Goal: Task Accomplishment & Management: Use online tool/utility

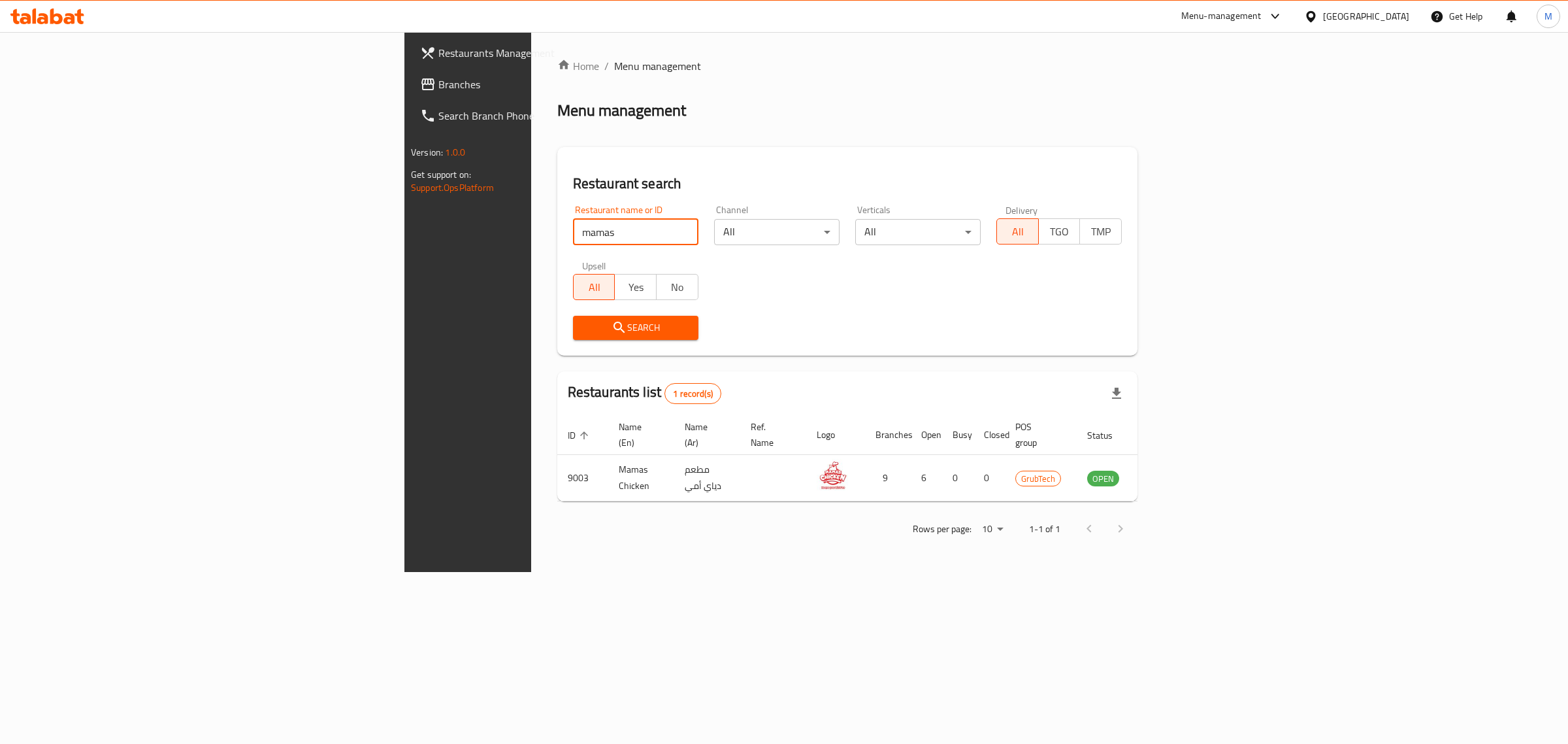
click at [573, 234] on input "mamas" at bounding box center [636, 232] width 126 height 26
drag, startPoint x: 344, startPoint y: 225, endPoint x: 144, endPoint y: 224, distance: 200.0
click at [405, 224] on div "Restaurants Management Branches Search Branch Phone Version: 1.0.0 Get support …" at bounding box center [784, 302] width 760 height 540
click button "Search" at bounding box center [636, 327] width 126 height 24
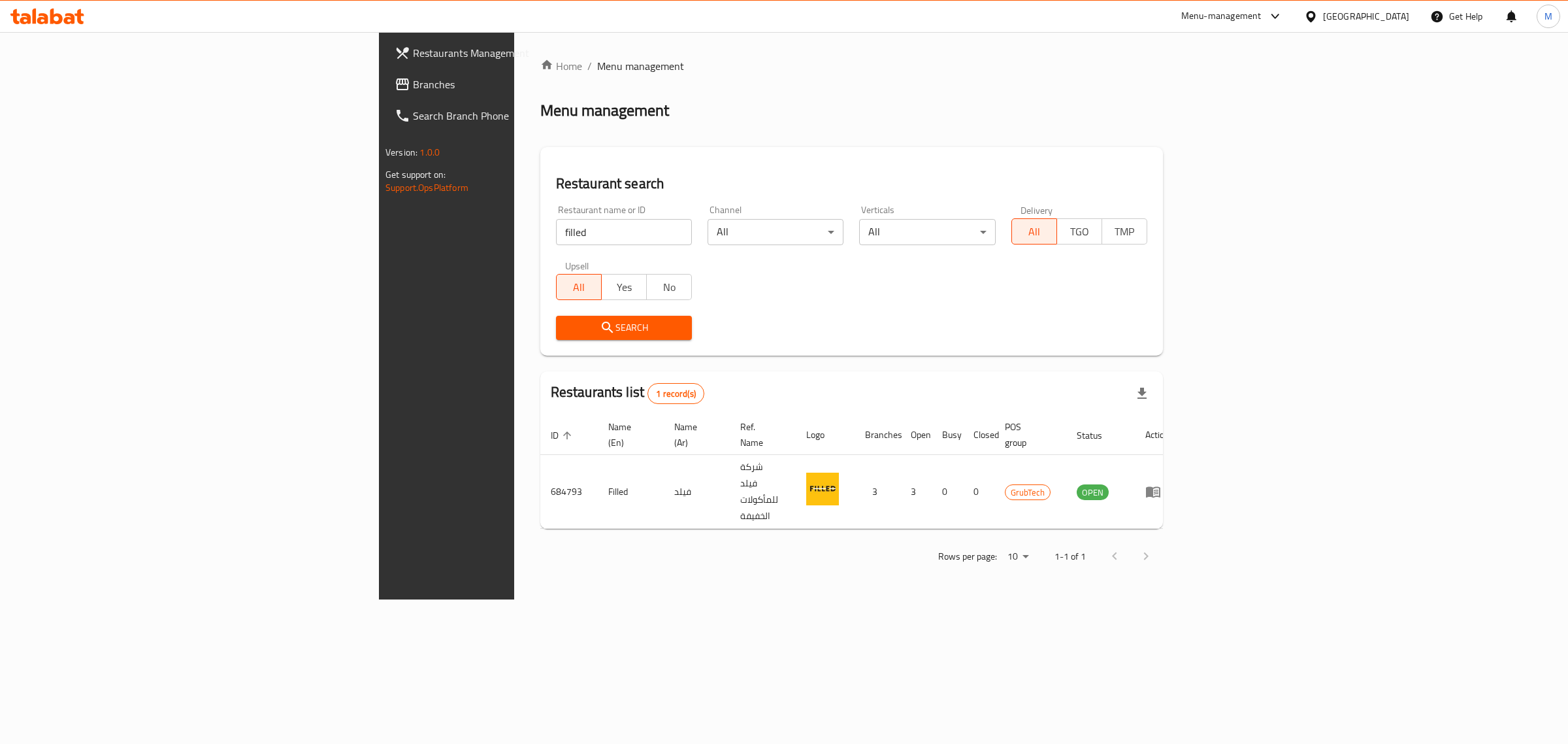
click at [556, 240] on input "filled" at bounding box center [624, 232] width 136 height 26
type input "cdp"
click button "Search" at bounding box center [624, 327] width 136 height 24
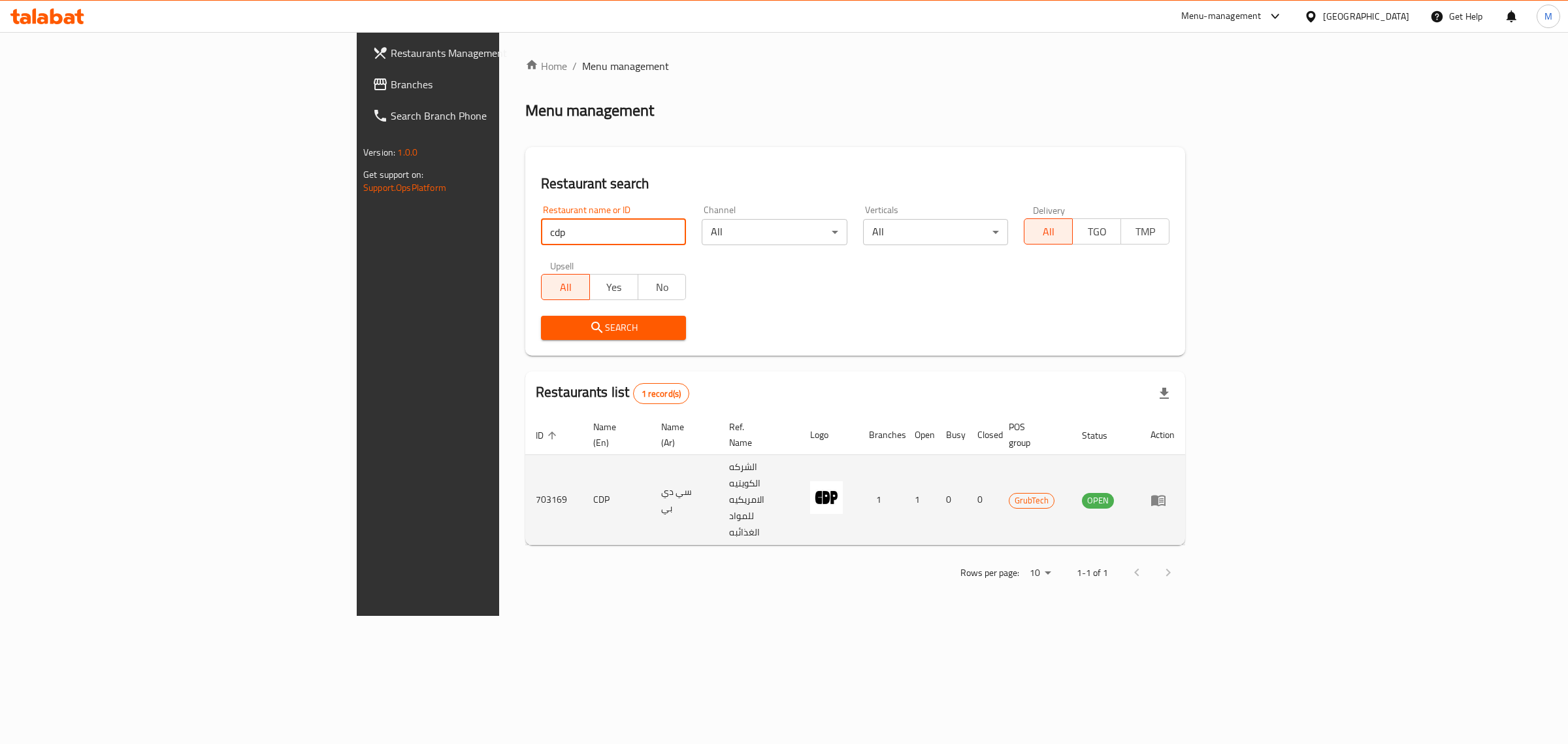
click at [583, 463] on td "CDP" at bounding box center [616, 499] width 68 height 90
copy td "CDP"
click at [583, 465] on td "CDP" at bounding box center [616, 499] width 68 height 90
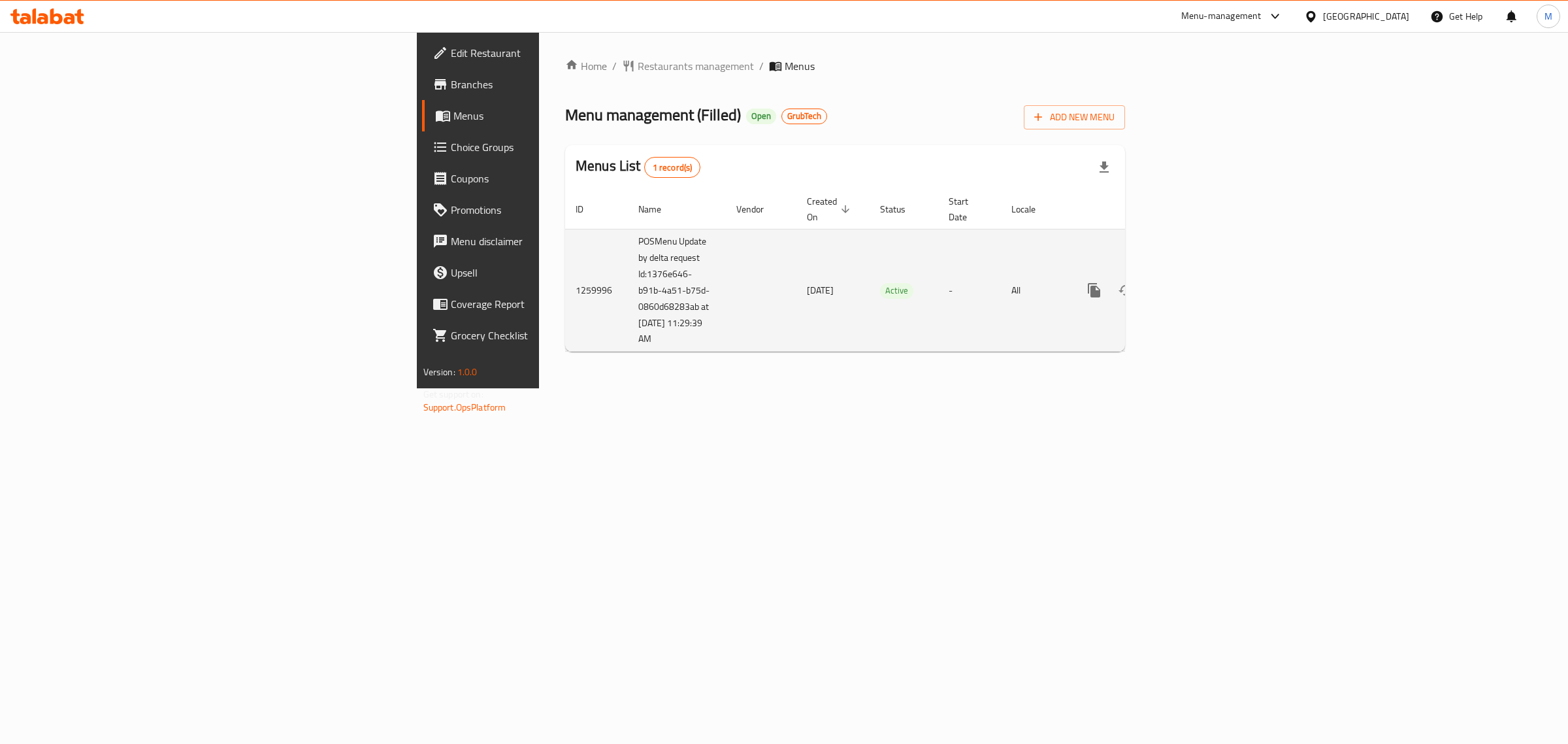
click at [1196, 283] on icon "enhanced table" at bounding box center [1188, 290] width 16 height 16
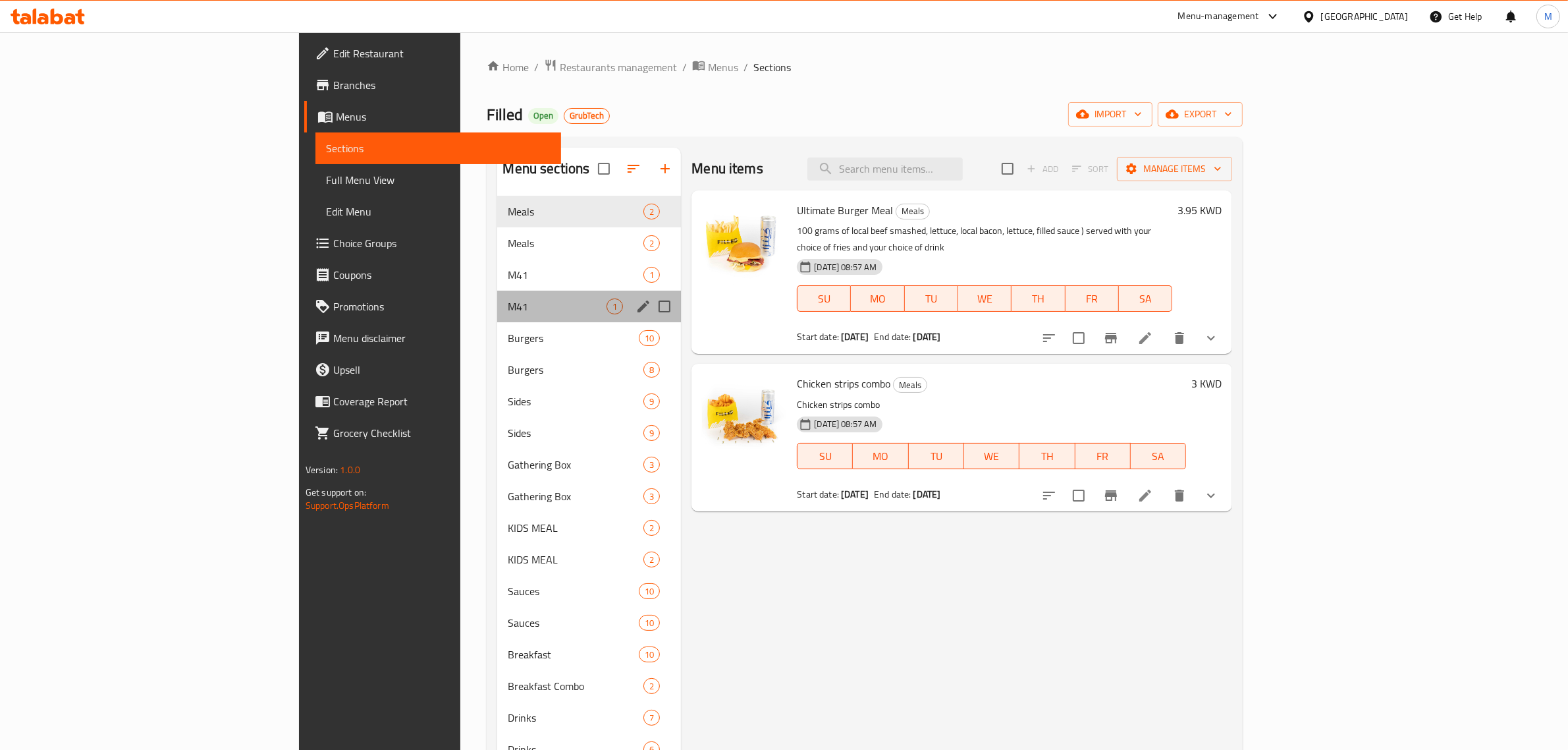
click at [497, 291] on div "M41 1" at bounding box center [589, 306] width 184 height 31
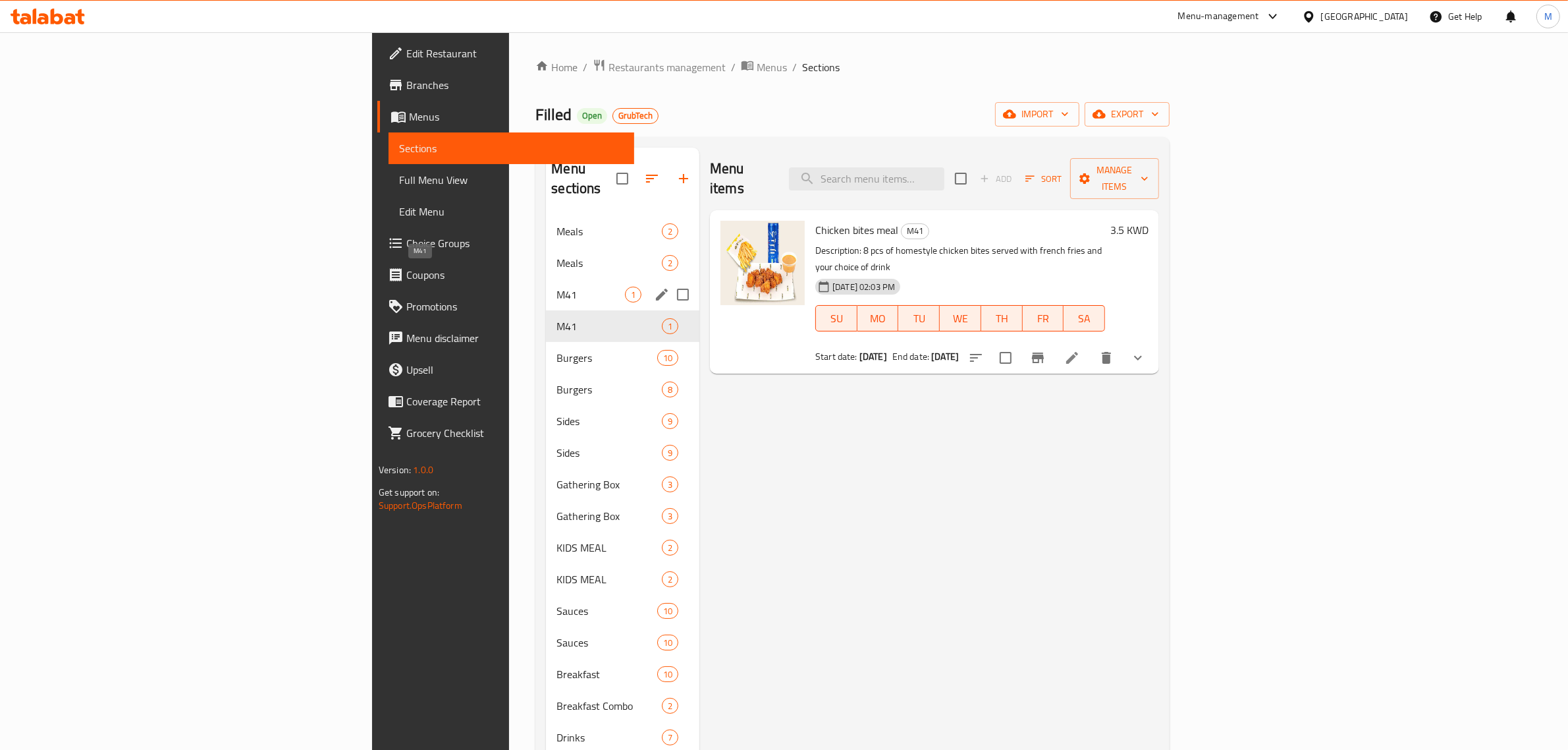
click at [557, 287] on span "M41" at bounding box center [591, 294] width 69 height 16
click at [557, 318] on span "M41" at bounding box center [591, 326] width 69 height 16
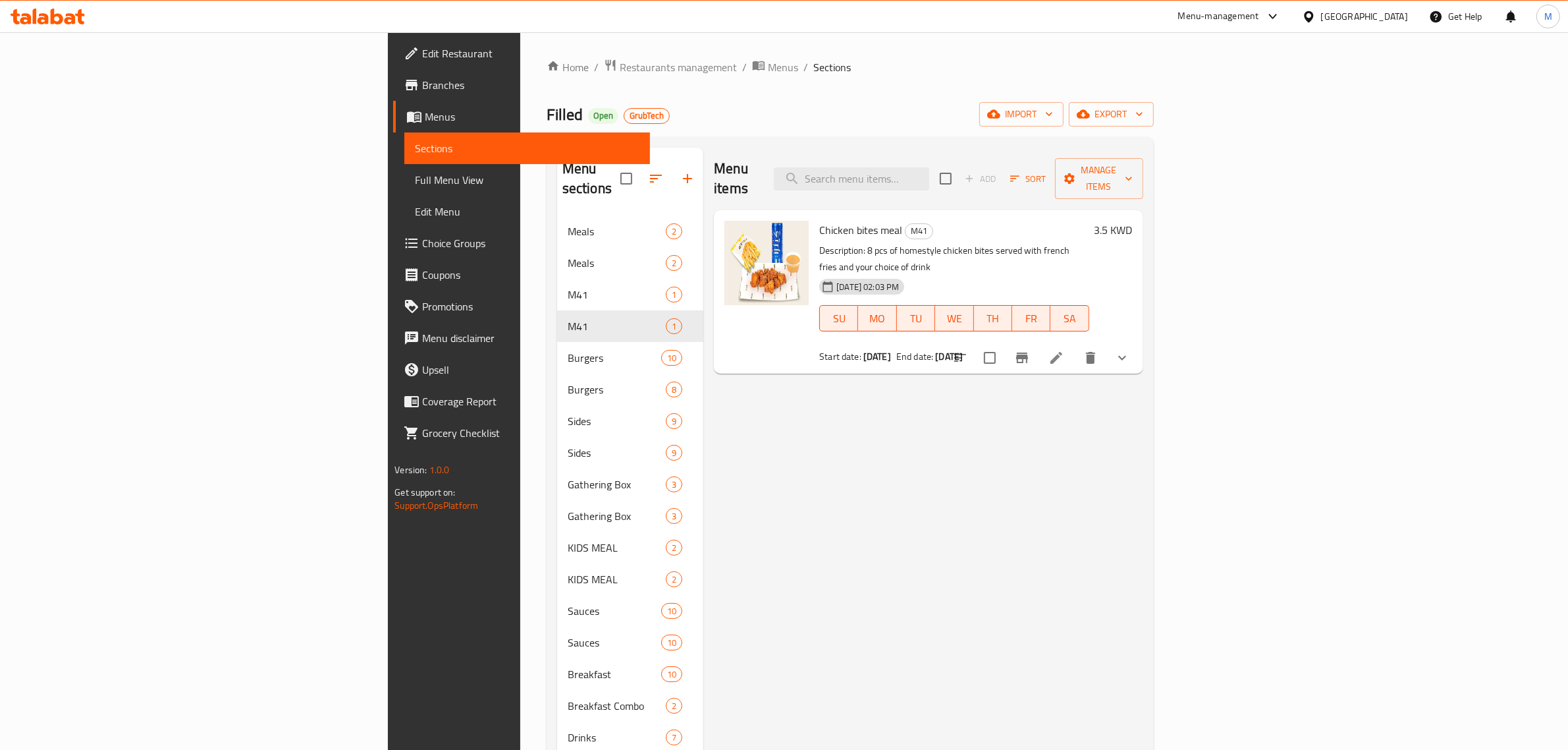
click at [546, 116] on span "Filled" at bounding box center [564, 114] width 37 height 30
copy span "Filled"
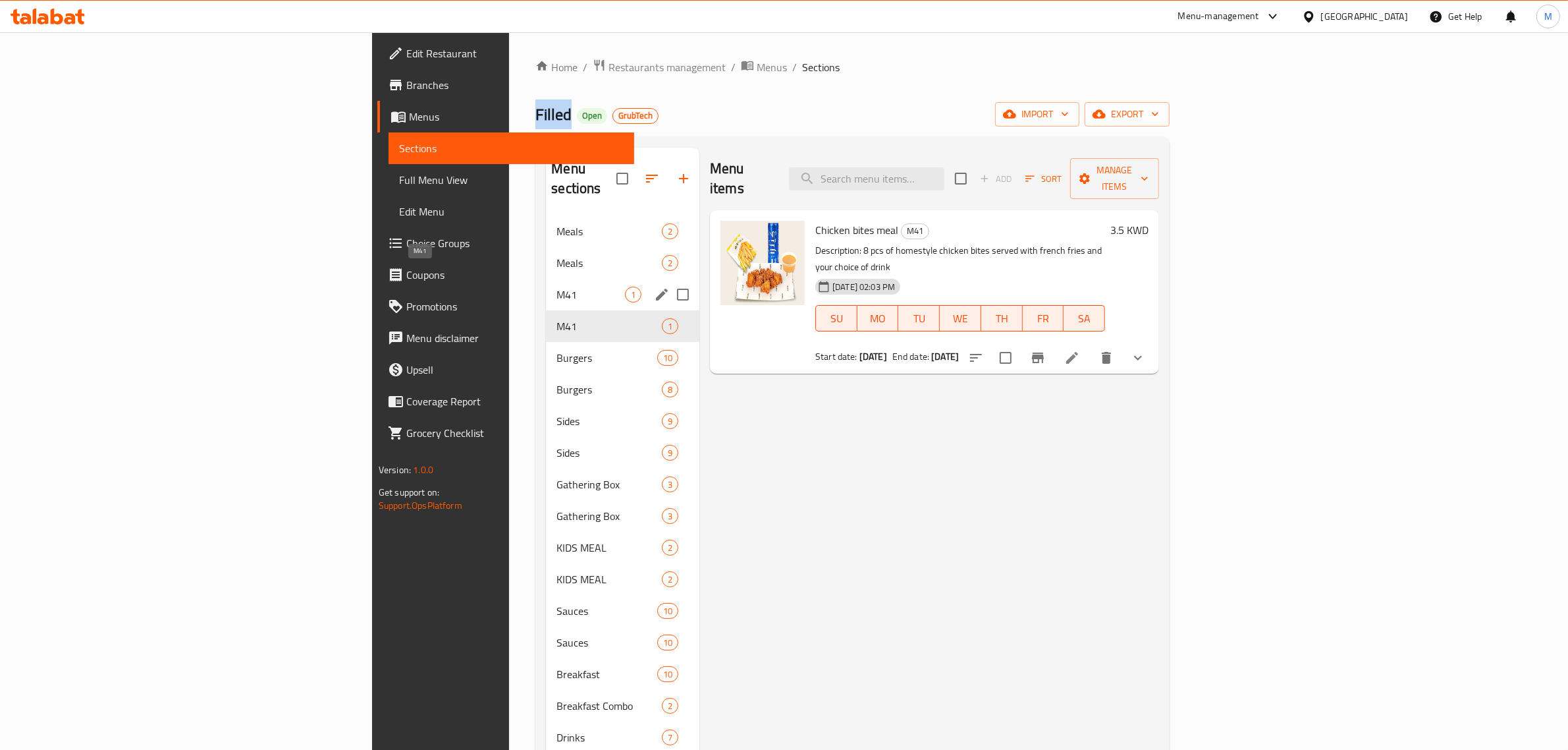
click at [557, 287] on span "M41" at bounding box center [591, 294] width 69 height 16
click at [557, 318] on span "M41" at bounding box center [591, 326] width 69 height 16
click at [546, 279] on div "M41 1" at bounding box center [622, 294] width 154 height 31
click at [557, 318] on span "M41" at bounding box center [591, 326] width 69 height 16
click at [546, 310] on div "M41 1" at bounding box center [622, 326] width 154 height 31
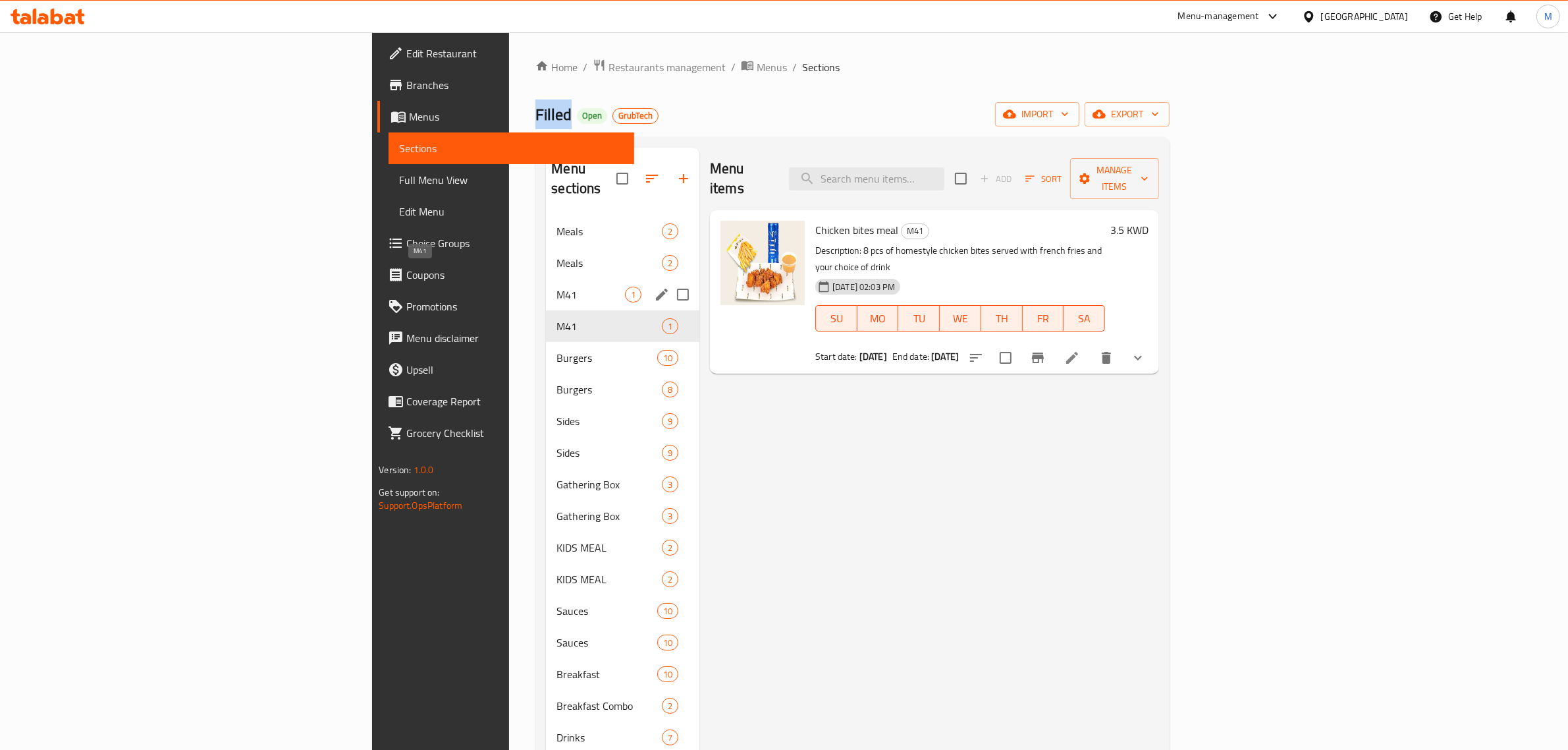
click at [557, 287] on span "M41" at bounding box center [591, 294] width 69 height 16
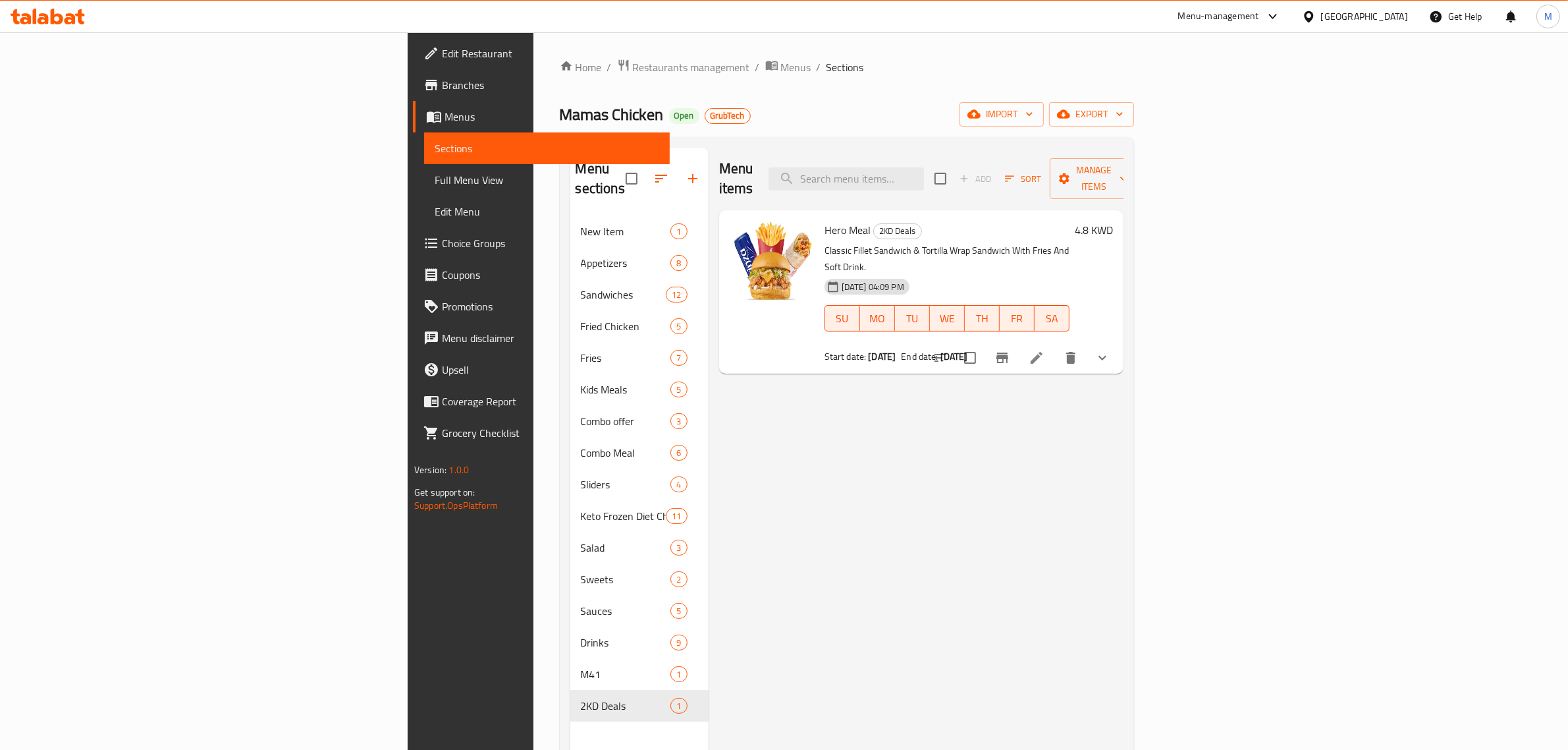
click at [560, 116] on span "Mamas Chicken" at bounding box center [612, 114] width 104 height 30
copy span "Mamas Chicken"
click at [781, 65] on span "Menus" at bounding box center [796, 67] width 31 height 16
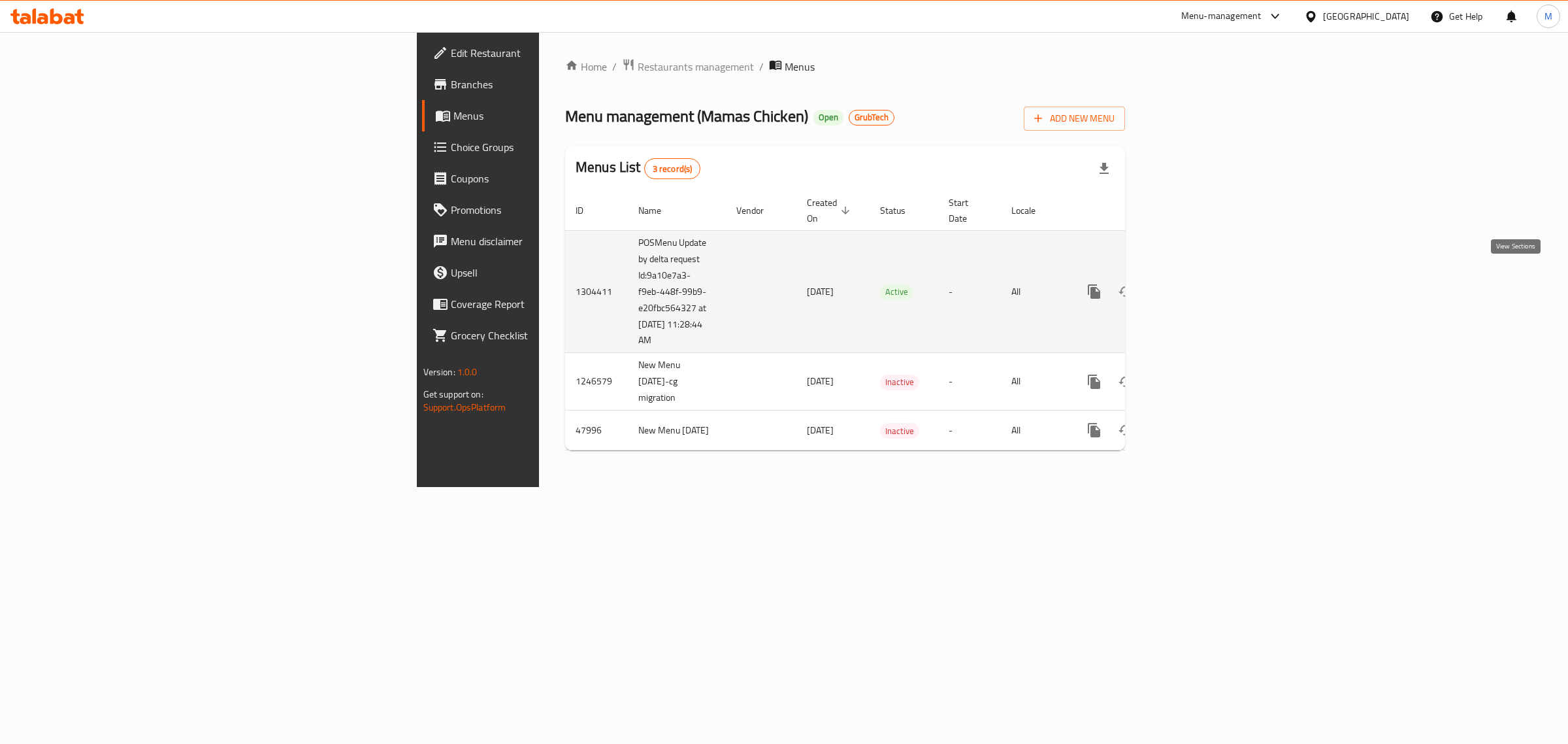
click at [1195, 286] on icon "enhanced table" at bounding box center [1189, 292] width 12 height 12
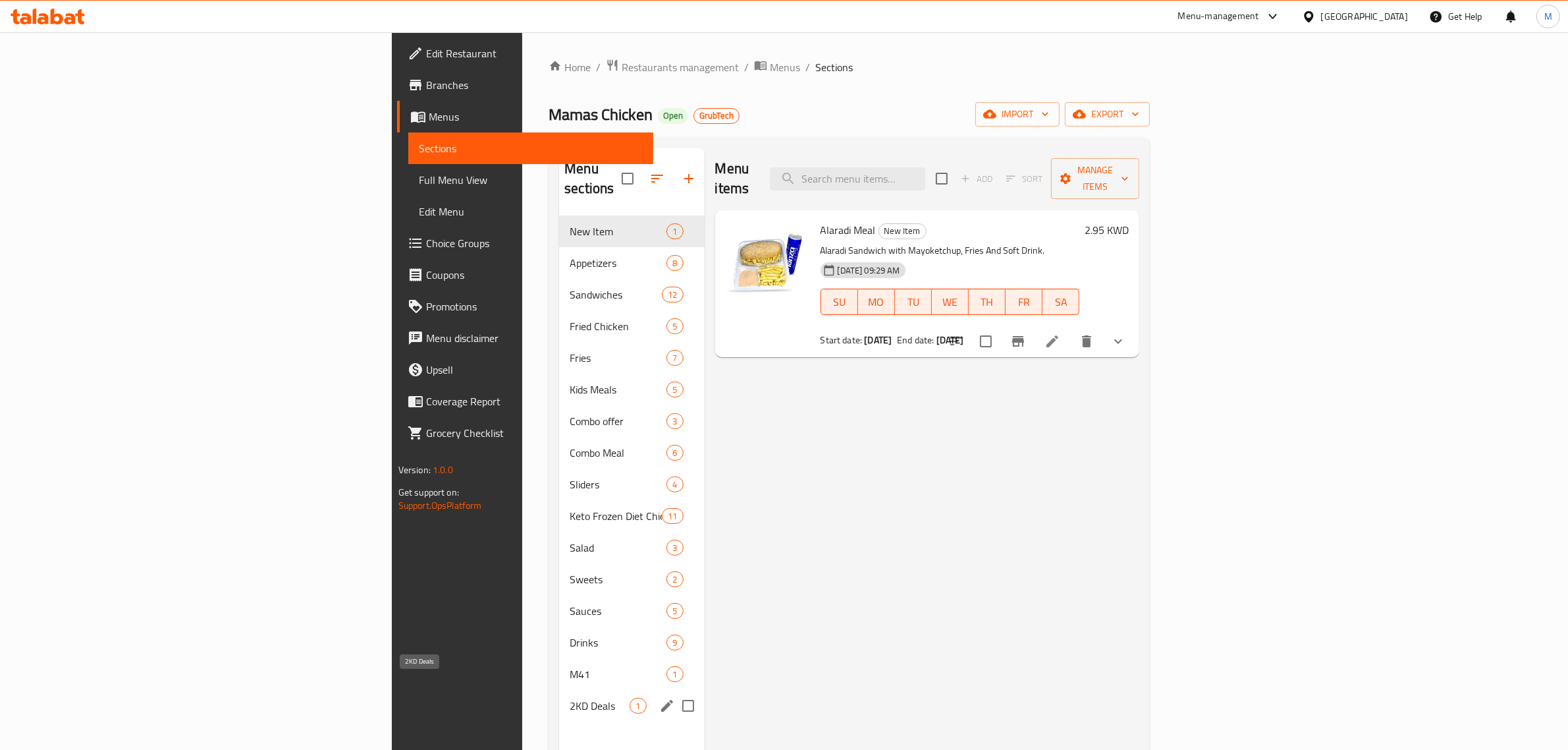
click at [569, 698] on span "2KD Deals" at bounding box center [599, 706] width 60 height 16
